Goal: Check status: Check status

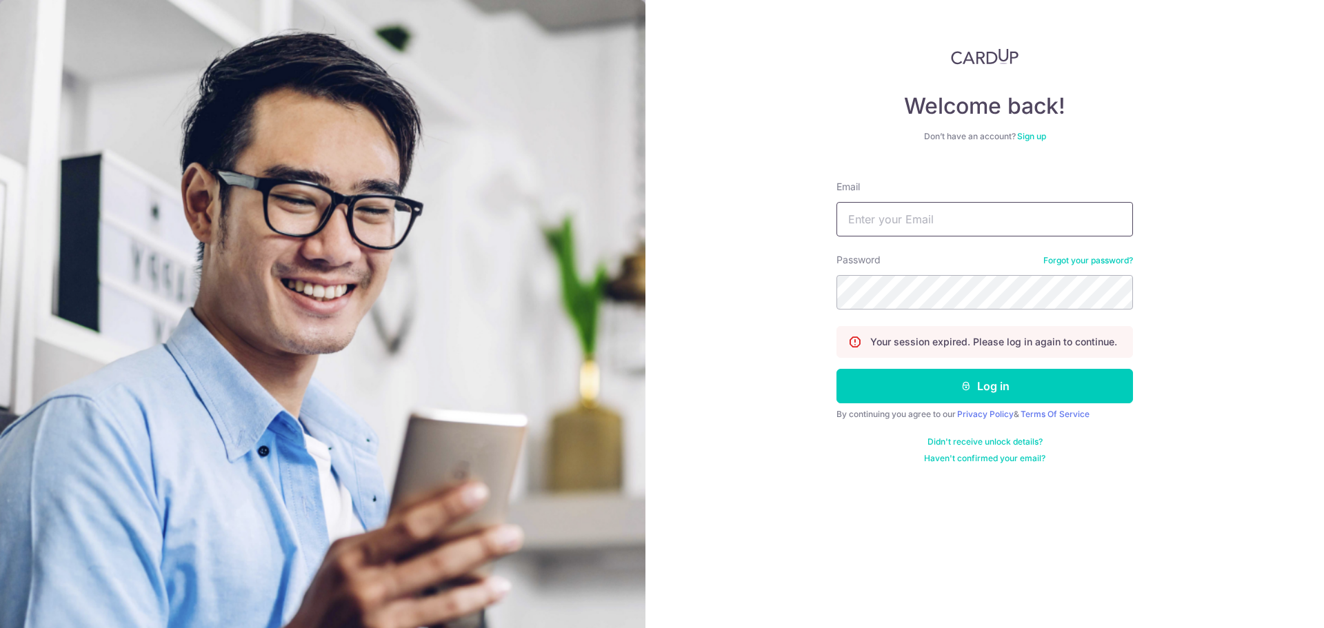
click at [900, 222] on input "Email" at bounding box center [984, 219] width 296 height 34
type input "[EMAIL_ADDRESS][DOMAIN_NAME]"
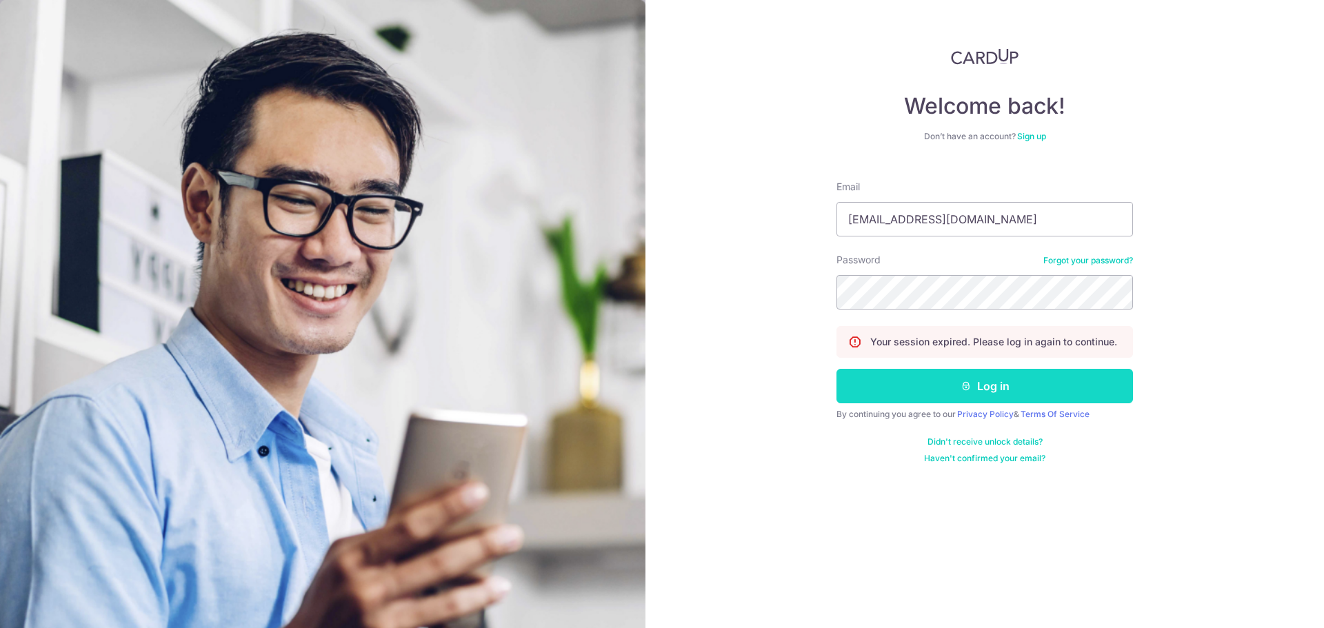
click at [988, 385] on button "Log in" at bounding box center [984, 386] width 296 height 34
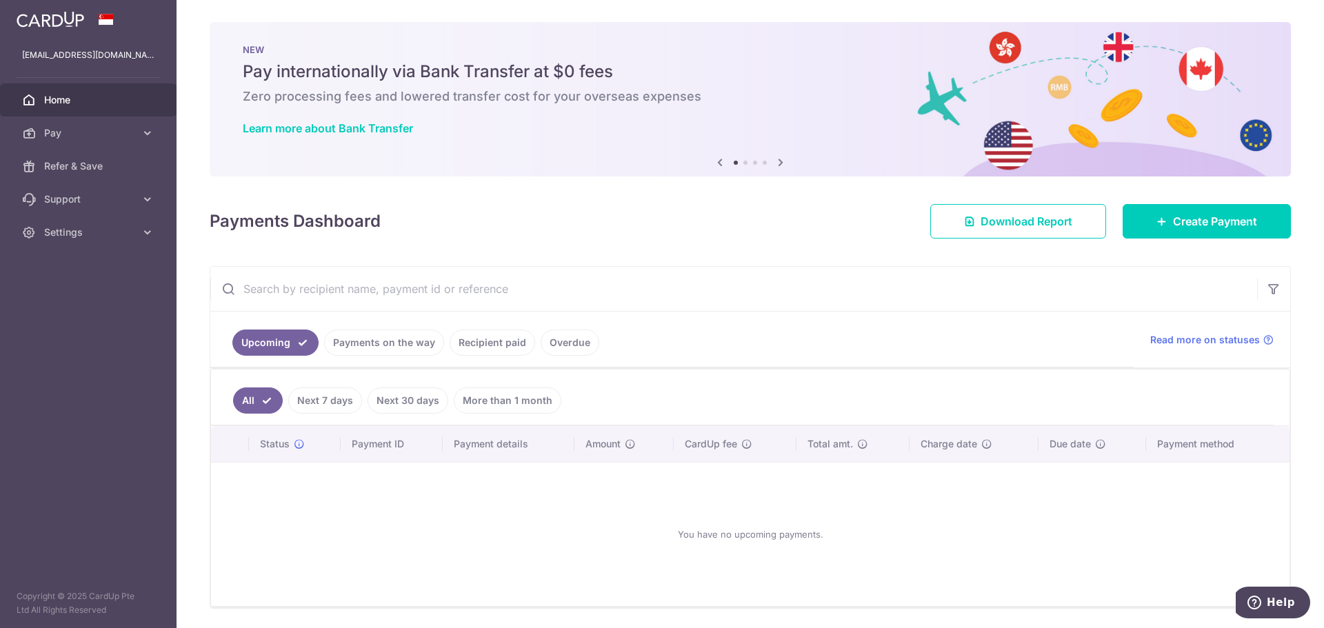
click at [361, 343] on link "Payments on the way" at bounding box center [384, 343] width 120 height 26
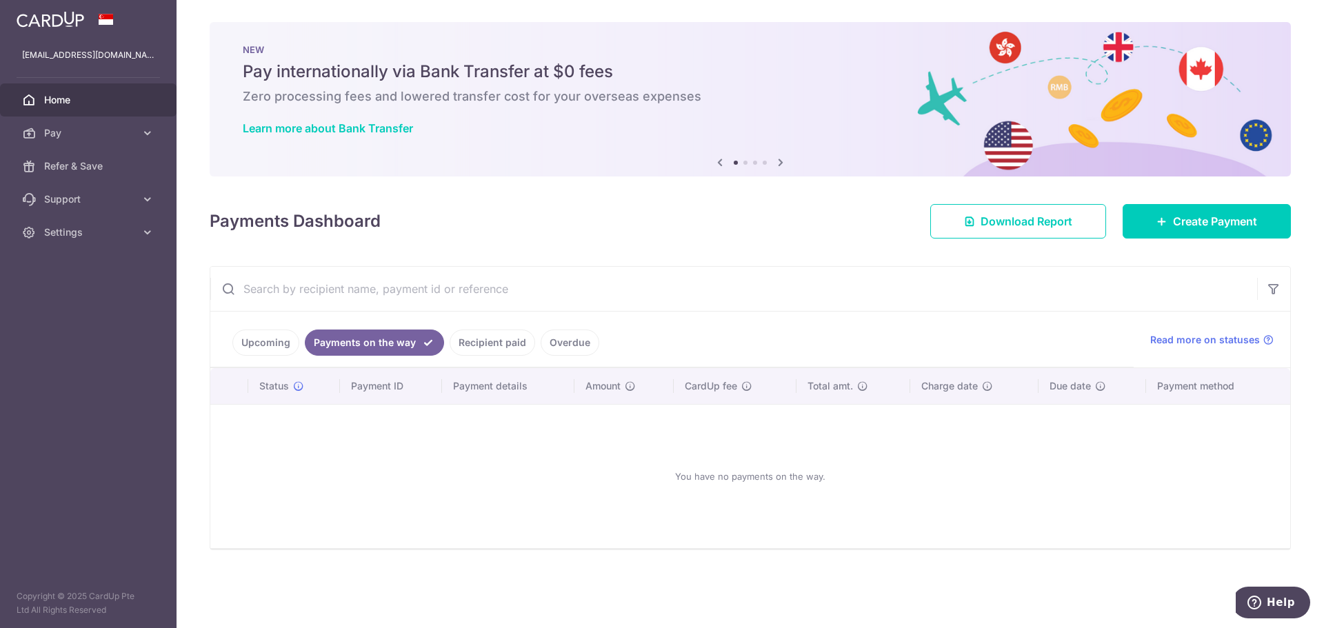
click at [470, 339] on link "Recipient paid" at bounding box center [492, 343] width 85 height 26
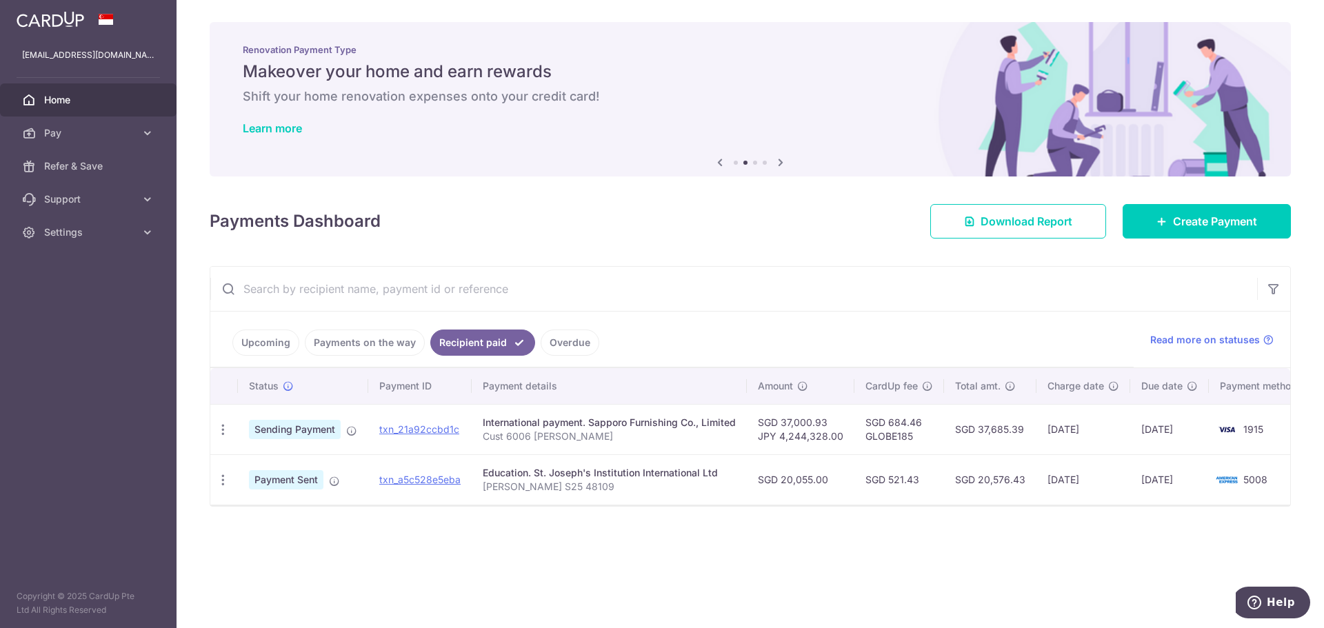
click at [478, 342] on link "Recipient paid" at bounding box center [482, 343] width 105 height 26
click at [427, 427] on link "txn_21a92ccbd1c" at bounding box center [419, 429] width 80 height 12
